Goal: Task Accomplishment & Management: Manage account settings

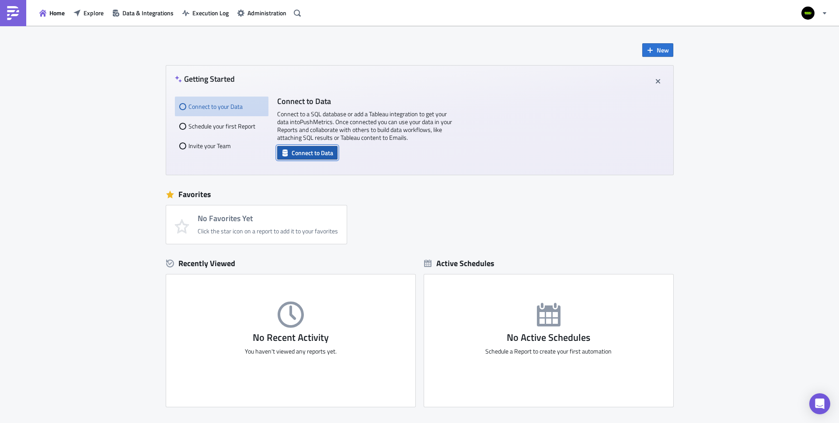
click at [300, 155] on span "Connect to Data" at bounding box center [313, 152] width 42 height 9
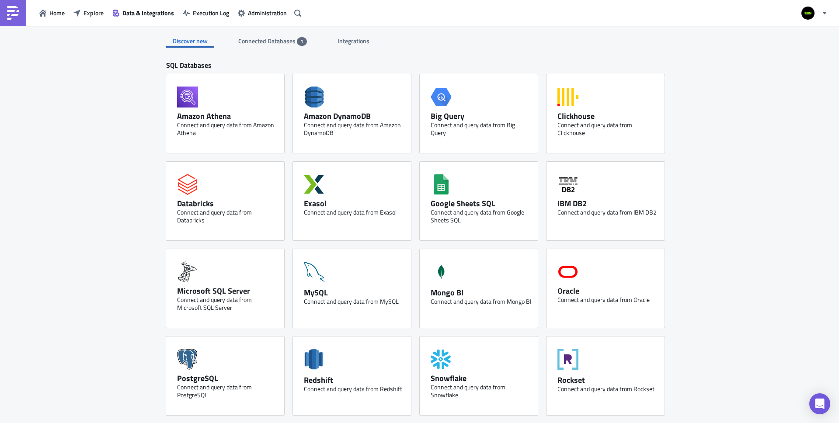
click at [269, 41] on span "Connected Databases" at bounding box center [267, 40] width 59 height 9
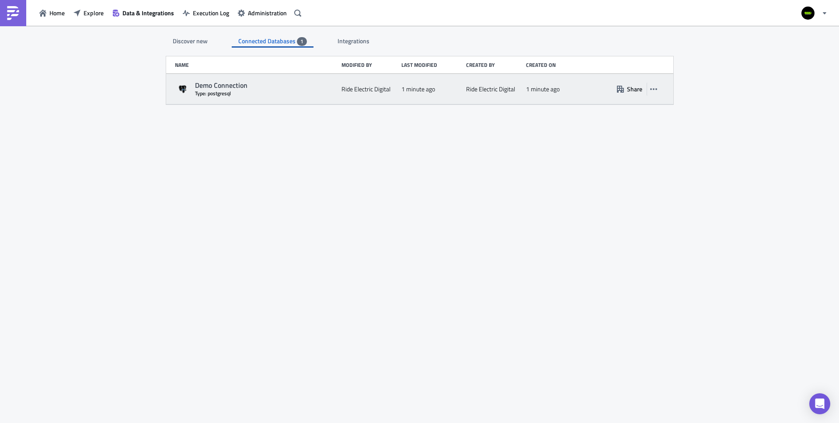
click at [219, 84] on div "Demo Connection" at bounding box center [266, 85] width 142 height 9
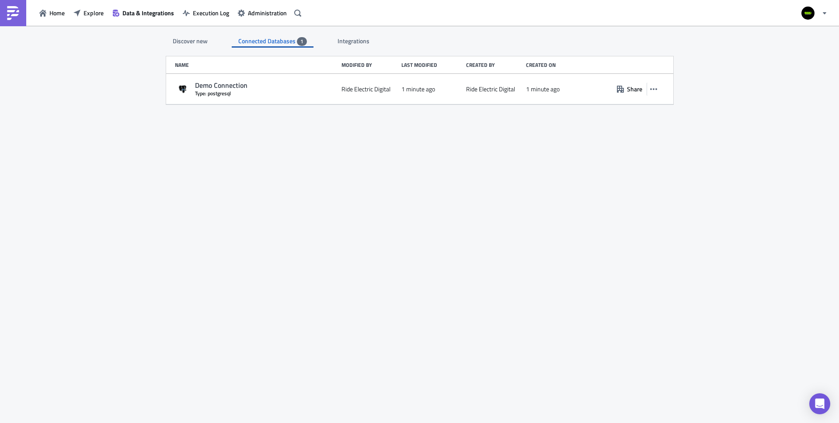
click at [346, 48] on div "Discover new Connected Databases 1 Integrations SQL Databases Amazon Athena Con…" at bounding box center [419, 225] width 525 height 399
click at [345, 41] on span "Integrations" at bounding box center [353, 40] width 33 height 9
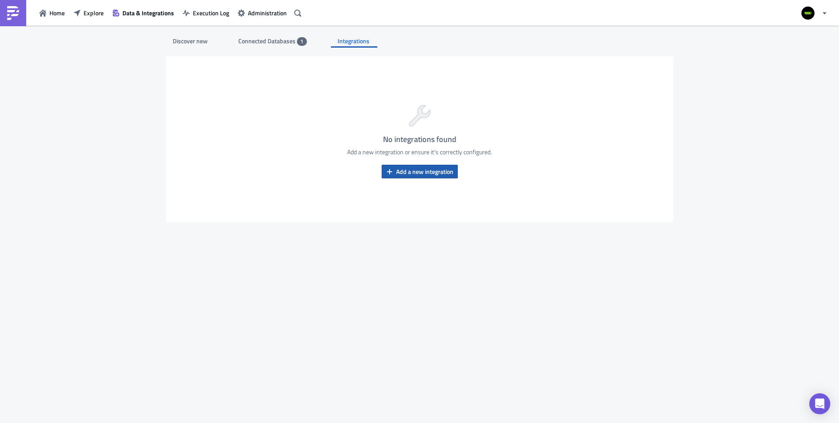
click at [440, 172] on span "Add a new integration" at bounding box center [424, 171] width 57 height 9
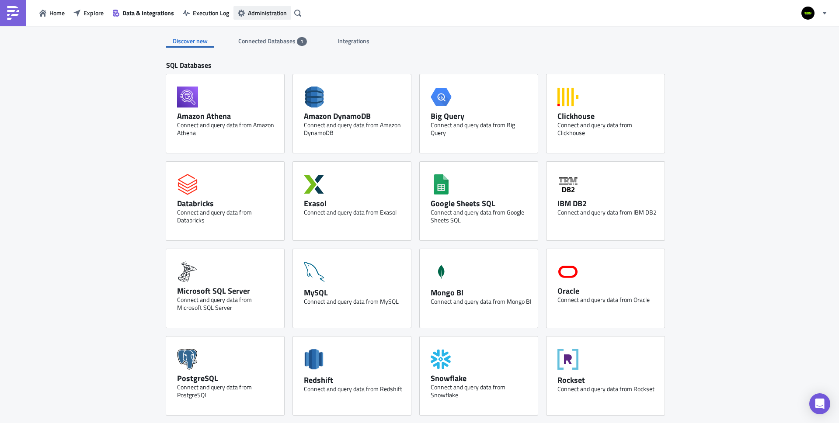
click at [264, 16] on span "Administration" at bounding box center [267, 12] width 39 height 9
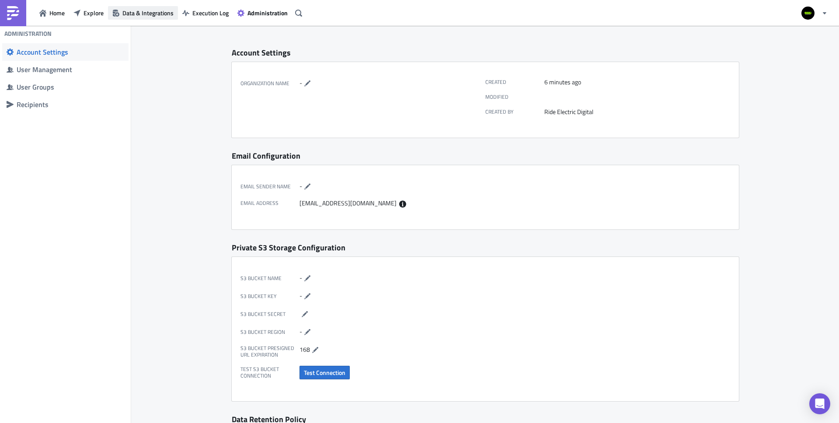
click at [150, 13] on span "Data & Integrations" at bounding box center [147, 12] width 51 height 9
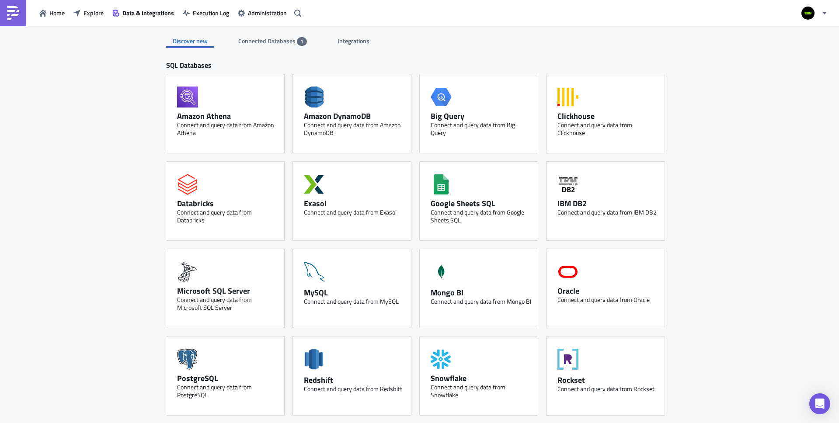
click at [257, 38] on span "Connected Databases" at bounding box center [267, 40] width 59 height 9
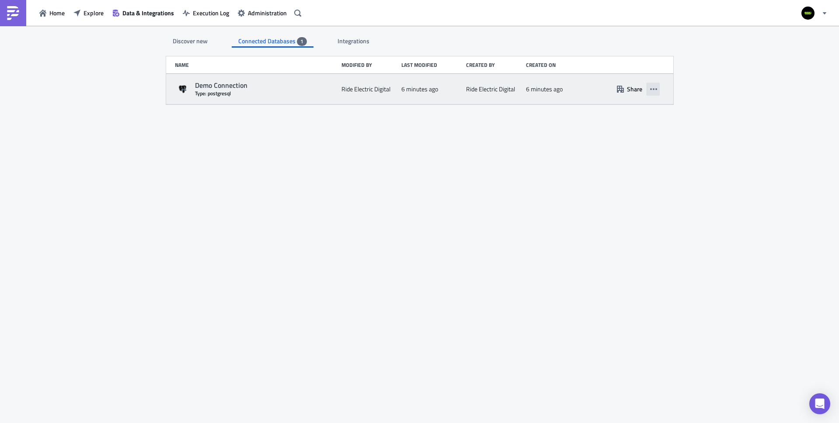
click at [657, 91] on button "button" at bounding box center [653, 89] width 13 height 13
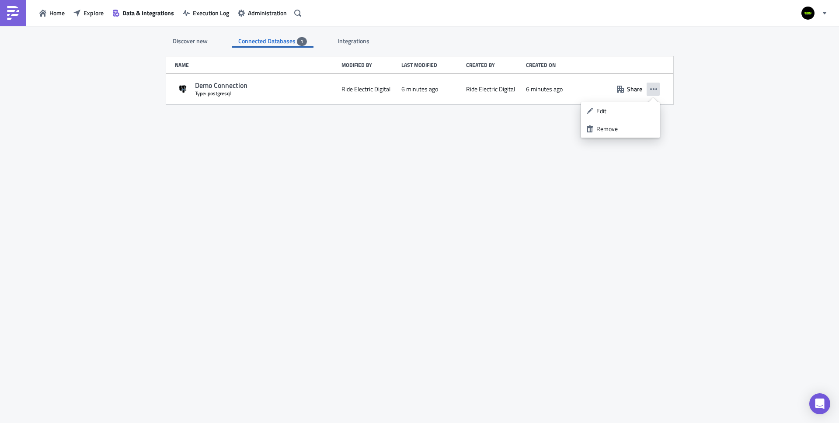
click at [304, 173] on div "Discover new Connected Databases 1 Integrations SQL Databases Amazon Athena Con…" at bounding box center [419, 225] width 525 height 399
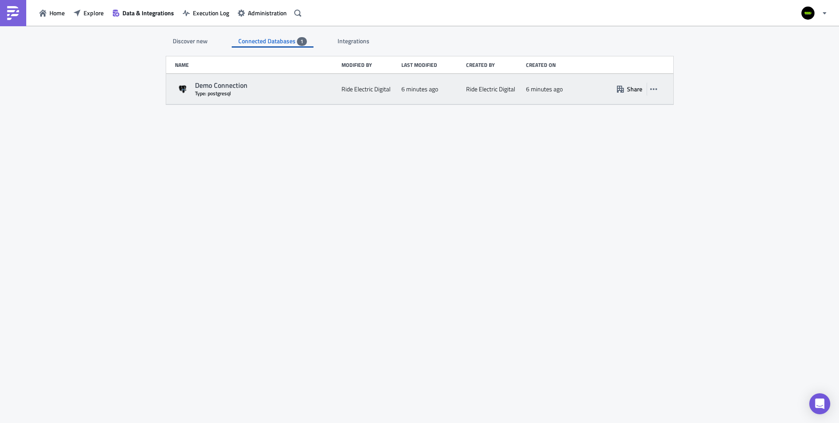
click at [209, 92] on div "Type: postgresql" at bounding box center [266, 93] width 142 height 7
click at [184, 89] on icon at bounding box center [183, 88] width 5 height 5
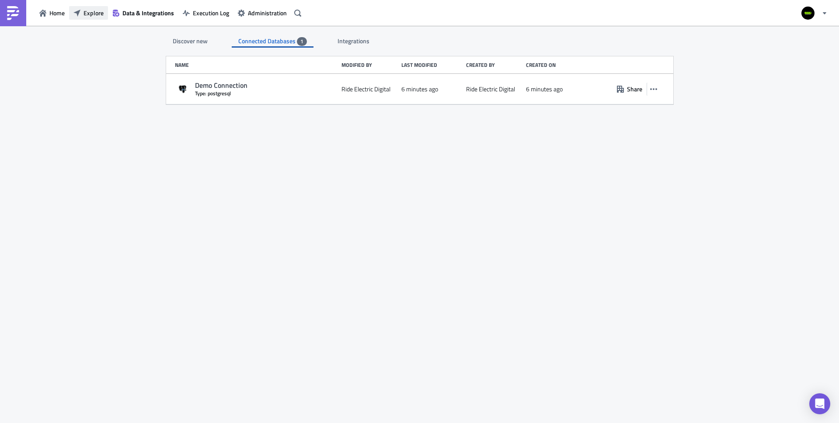
click at [77, 16] on icon "button" at bounding box center [76, 13] width 7 height 7
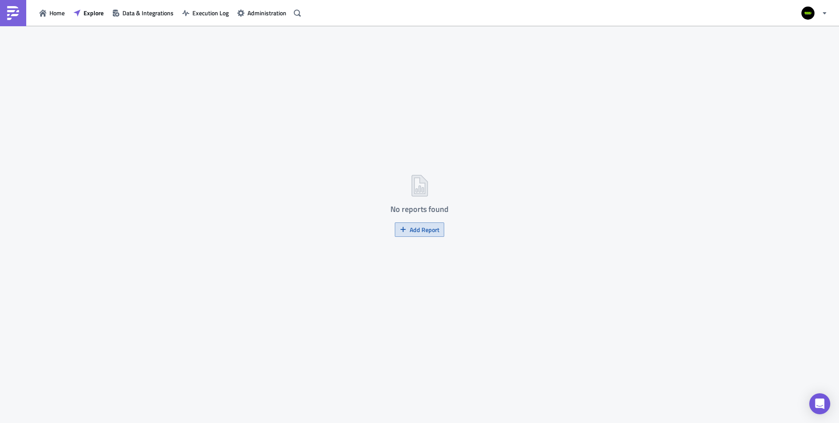
click at [413, 228] on span "Add Report" at bounding box center [425, 229] width 30 height 9
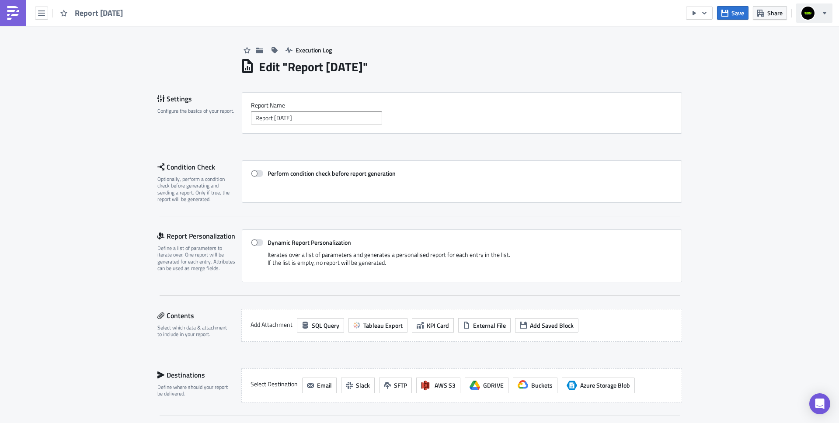
click at [821, 12] on icon "button" at bounding box center [824, 13] width 7 height 7
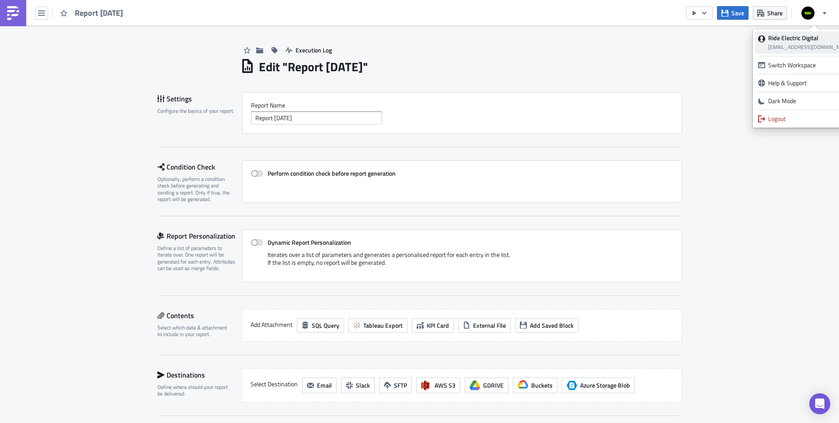
click at [812, 38] on strong "Ride Electric Digital" at bounding box center [793, 37] width 50 height 9
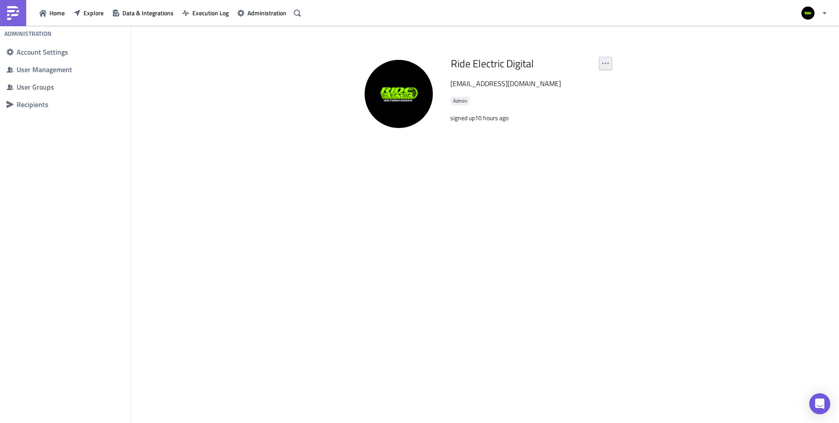
click at [611, 66] on button "button" at bounding box center [605, 63] width 13 height 13
click at [593, 86] on div "Edit Profile" at bounding box center [577, 85] width 58 height 9
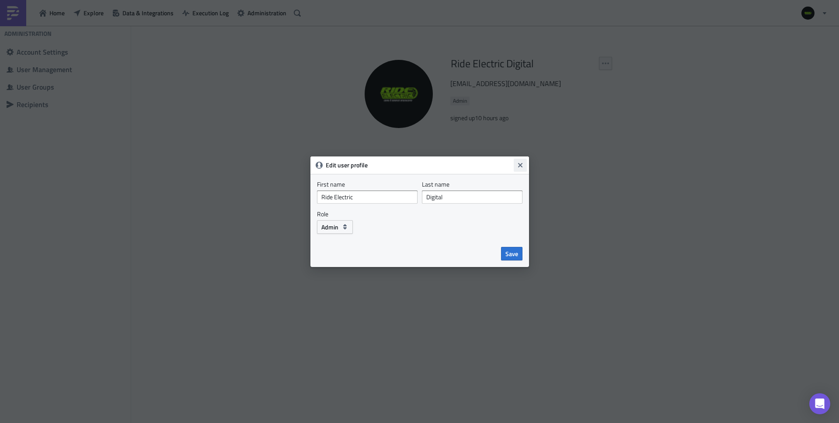
click at [522, 167] on icon "Close" at bounding box center [520, 165] width 7 height 7
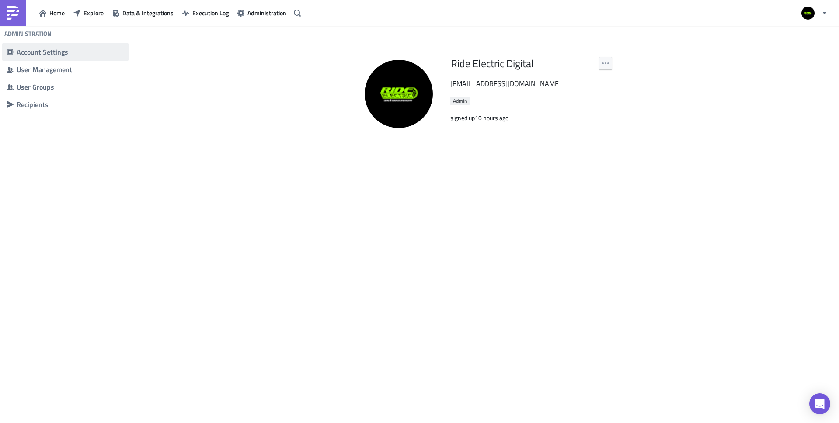
click at [49, 55] on div "Account Settings" at bounding box center [71, 52] width 108 height 9
